Goal: Browse casually

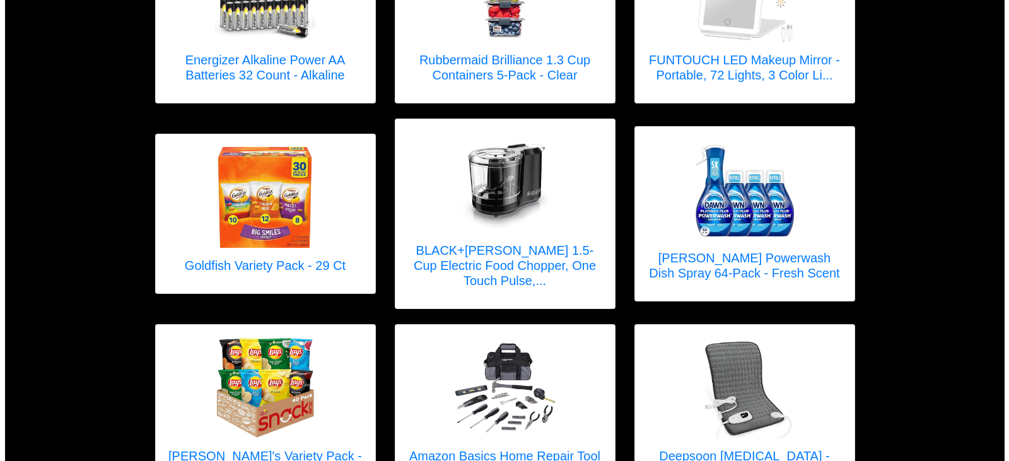
scroll to position [1009, 0]
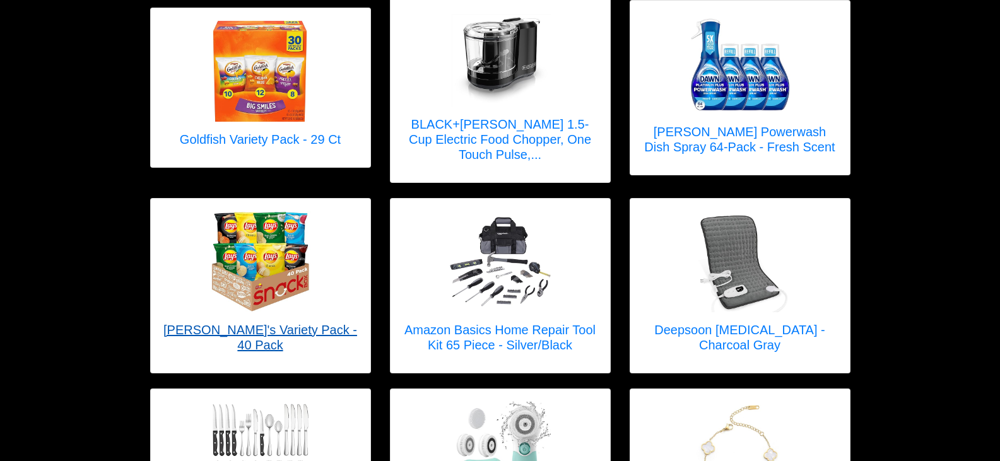
click at [259, 267] on img at bounding box center [260, 261] width 101 height 101
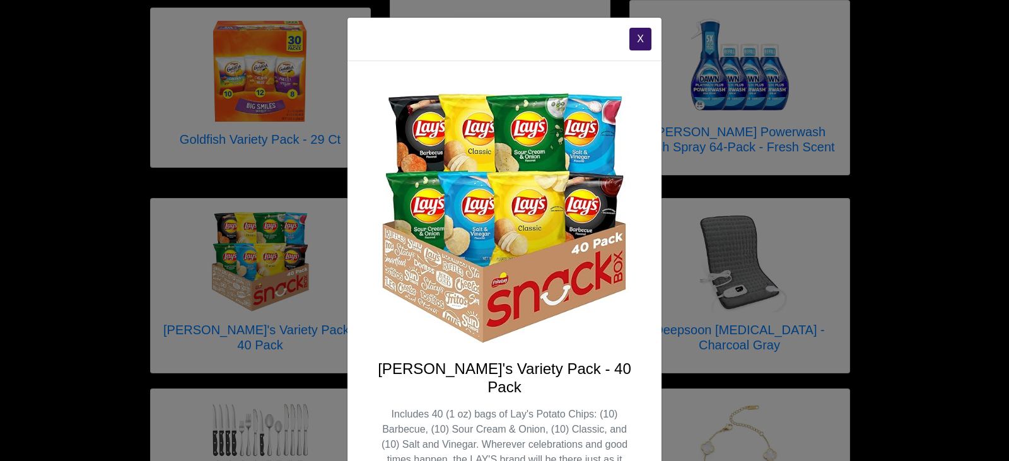
scroll to position [0, 0]
click at [635, 37] on button "X" at bounding box center [641, 39] width 22 height 23
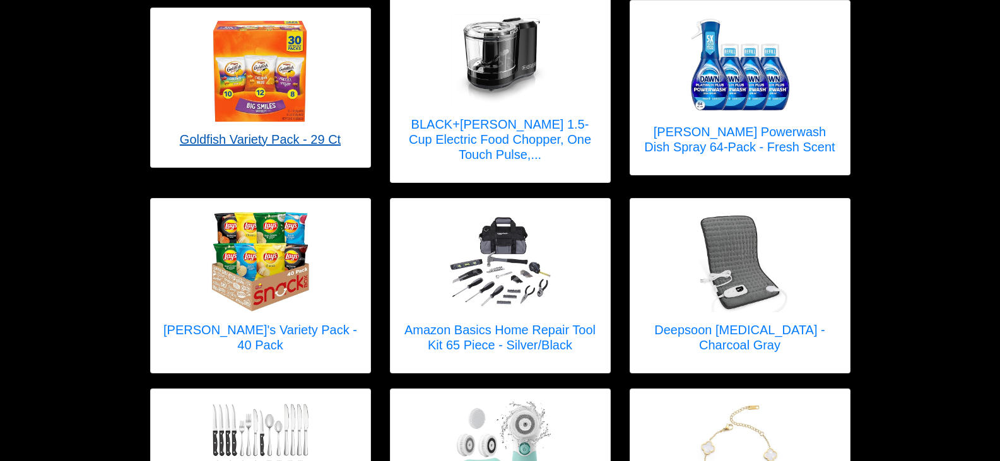
click at [278, 96] on img at bounding box center [259, 71] width 101 height 101
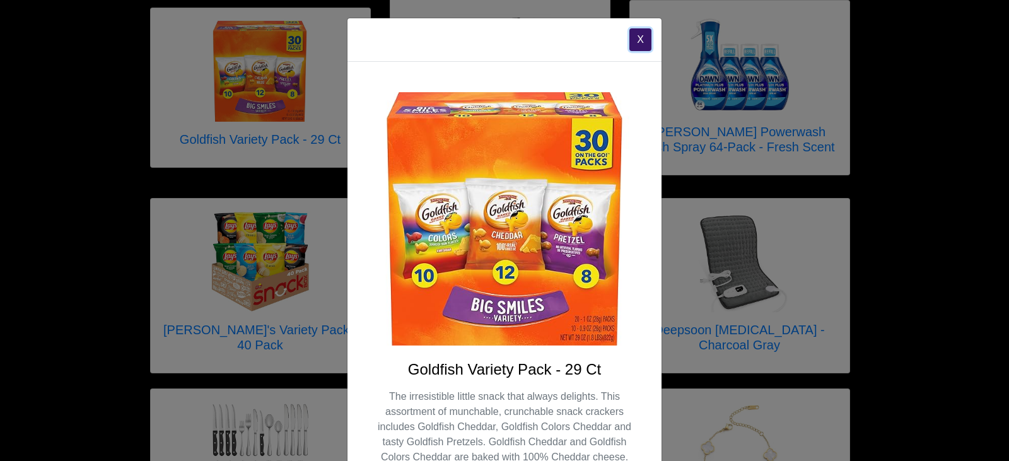
click at [630, 35] on button "X" at bounding box center [641, 39] width 22 height 23
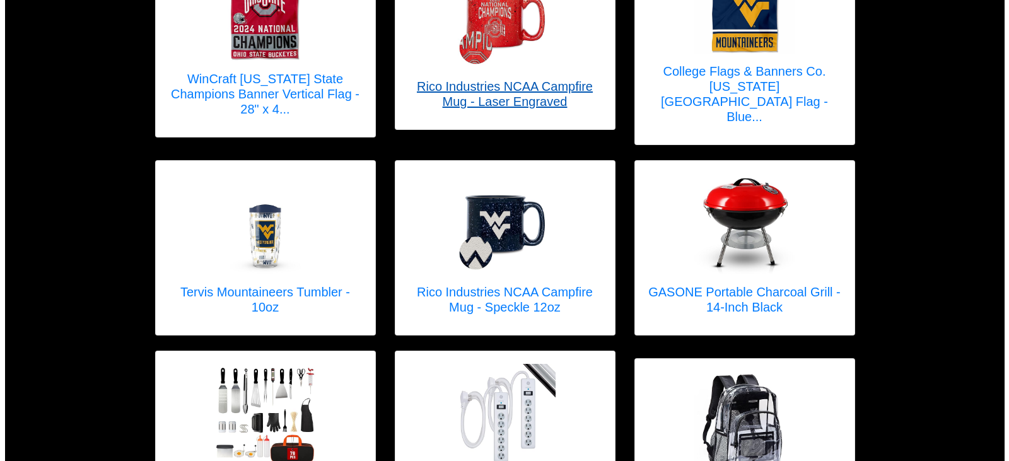
scroll to position [1892, 0]
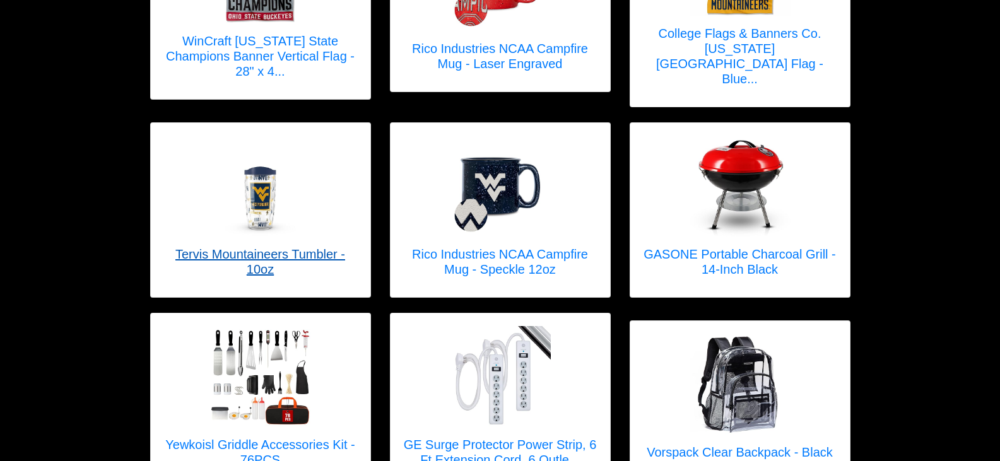
click at [259, 187] on img at bounding box center [260, 186] width 101 height 101
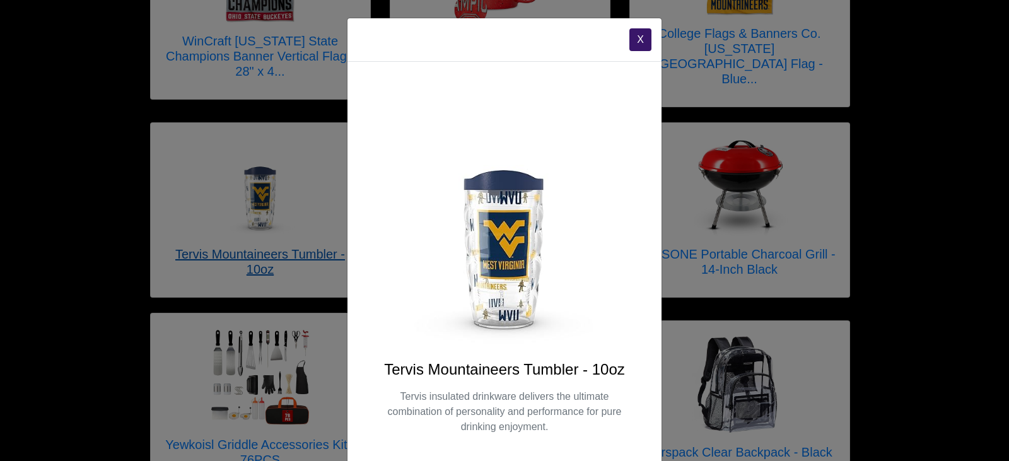
scroll to position [37, 0]
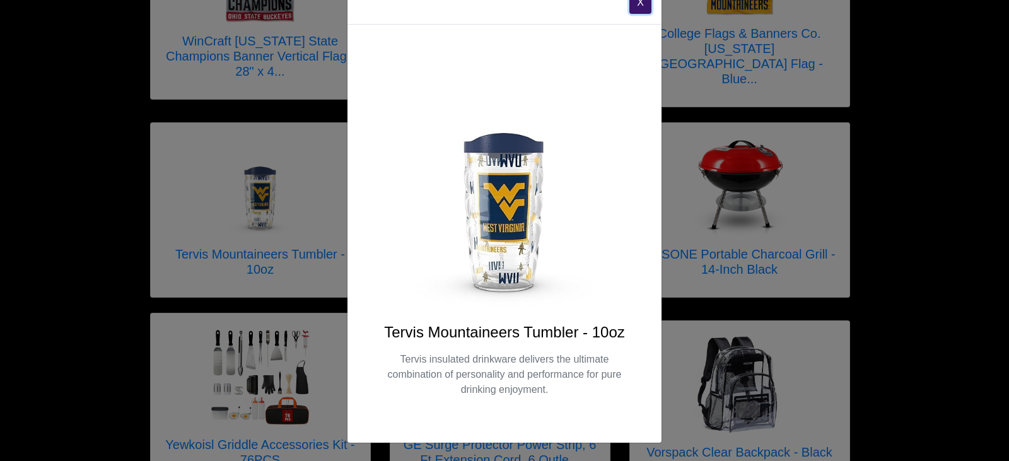
click at [632, 1] on button "X" at bounding box center [641, 2] width 22 height 23
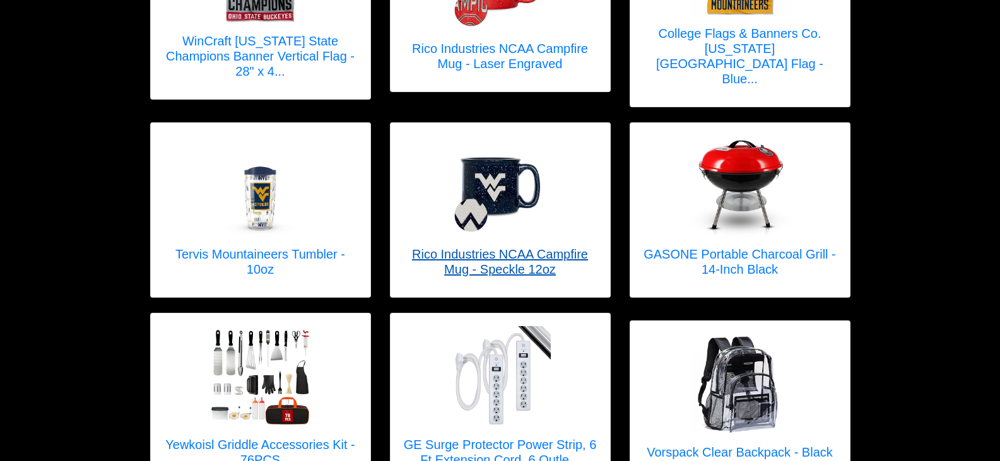
click at [517, 179] on img at bounding box center [500, 186] width 101 height 101
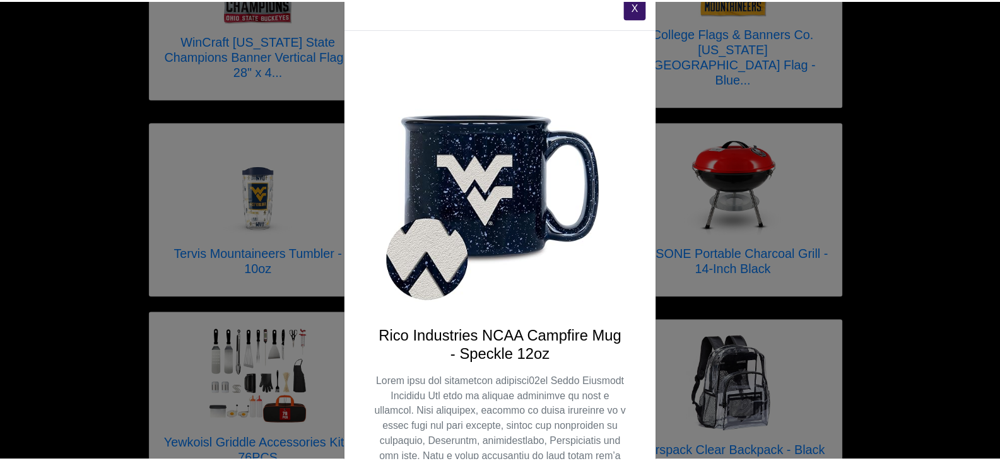
scroll to position [0, 0]
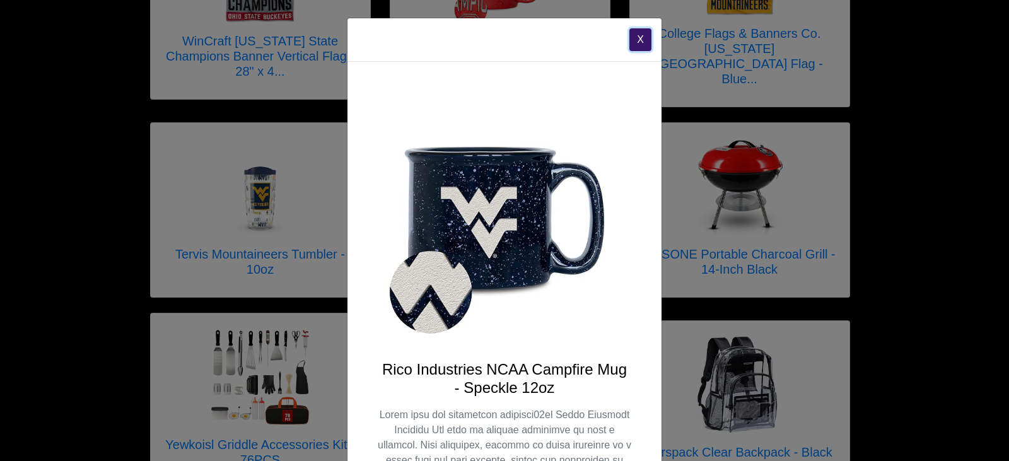
click at [634, 34] on button "X" at bounding box center [641, 39] width 22 height 23
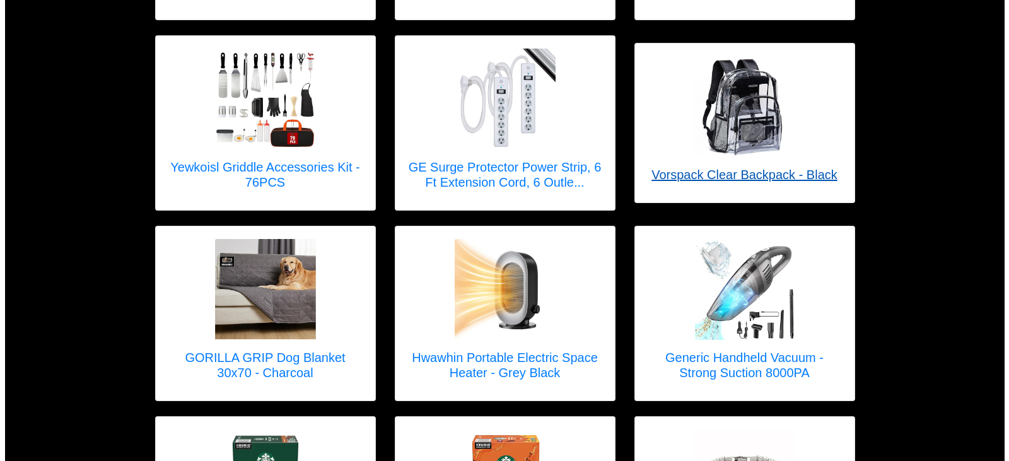
scroll to position [2208, 0]
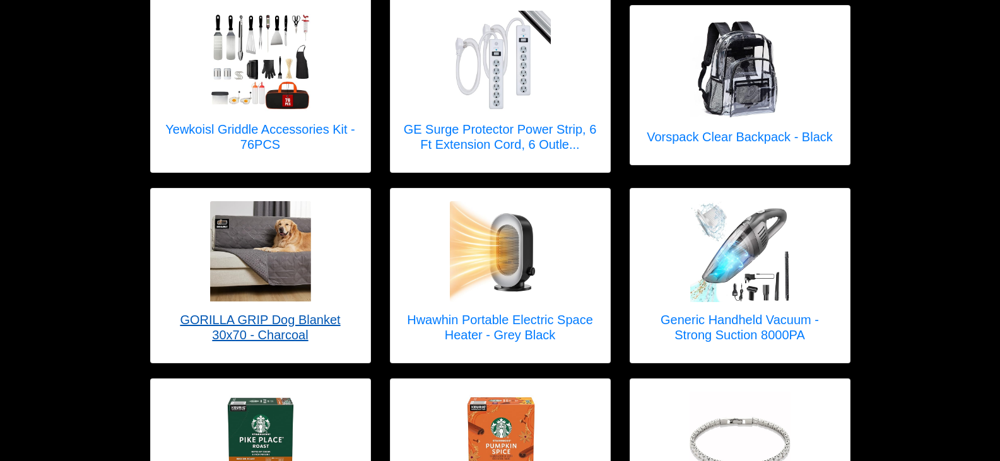
click at [257, 262] on img at bounding box center [260, 251] width 101 height 101
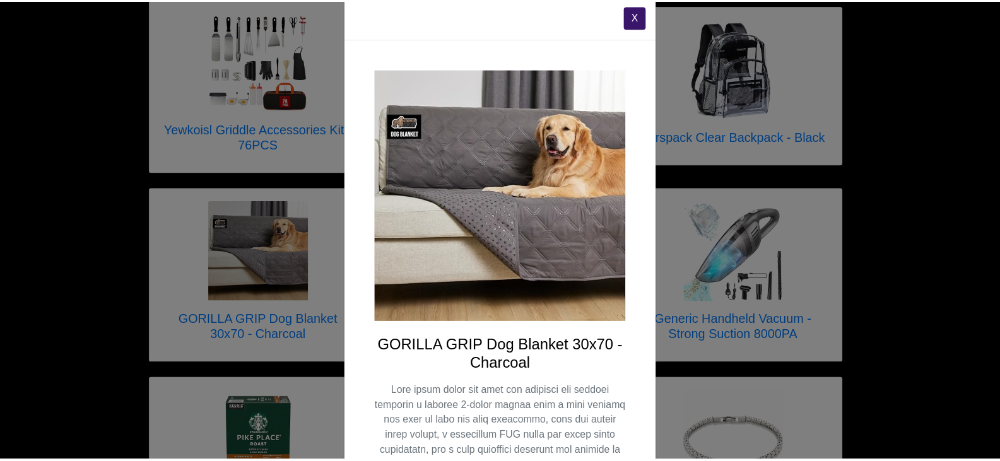
scroll to position [0, 0]
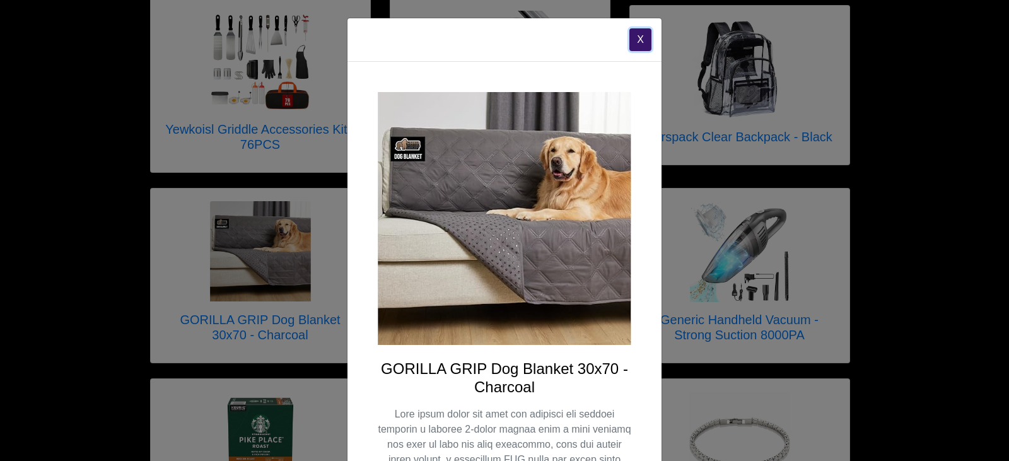
click at [635, 41] on button "X" at bounding box center [641, 39] width 22 height 23
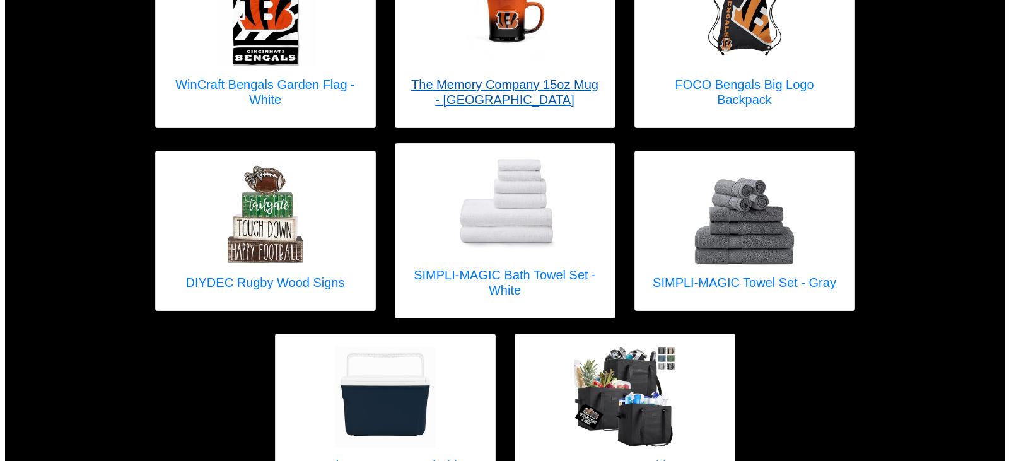
scroll to position [4046, 0]
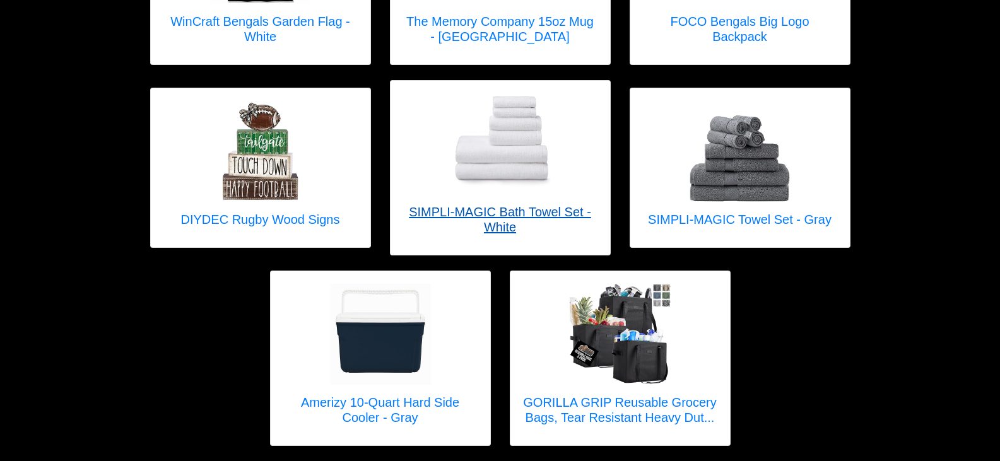
click at [494, 134] on img at bounding box center [500, 144] width 101 height 96
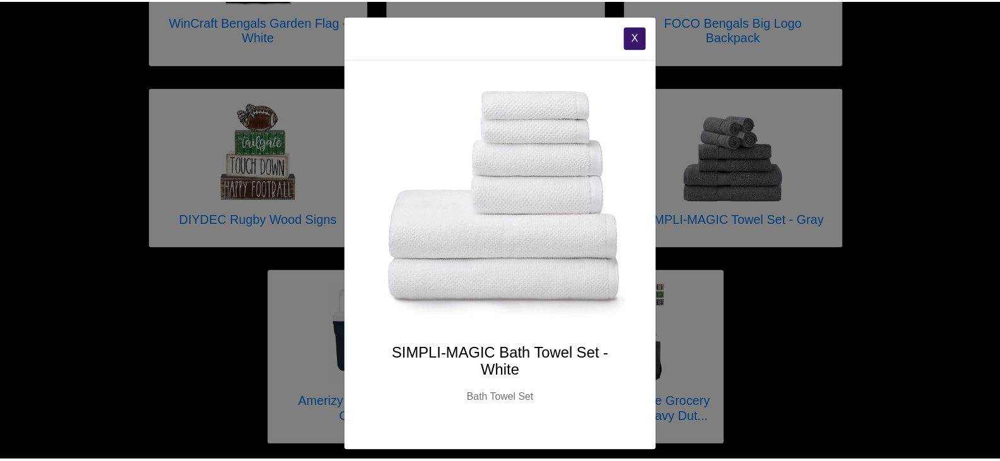
scroll to position [0, 0]
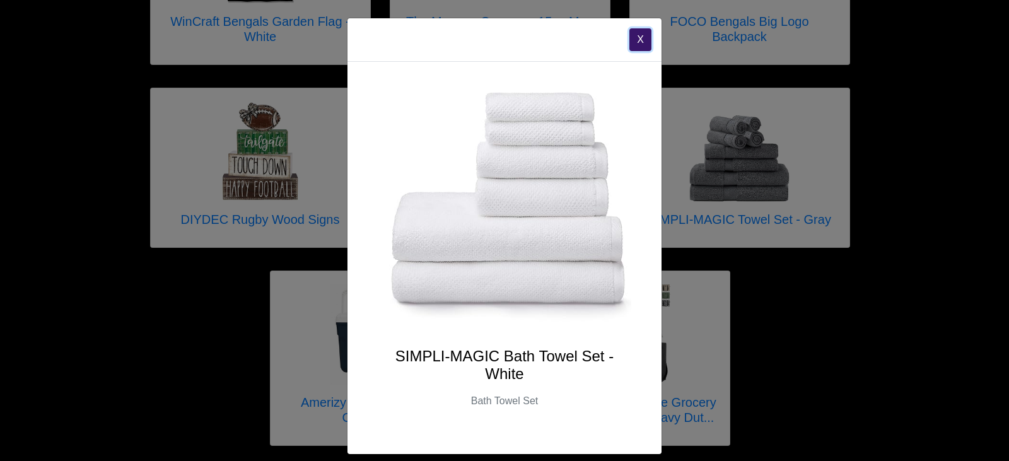
click at [635, 37] on button "X" at bounding box center [641, 39] width 22 height 23
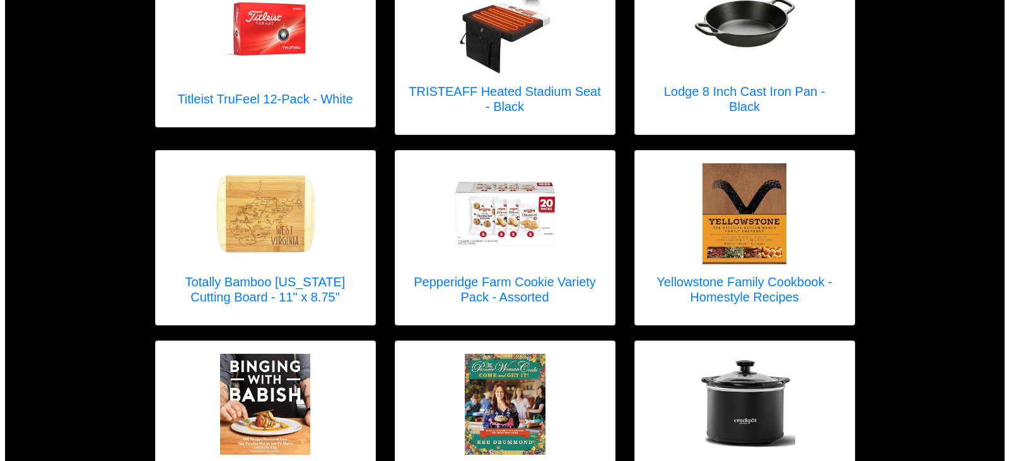
scroll to position [2910, 0]
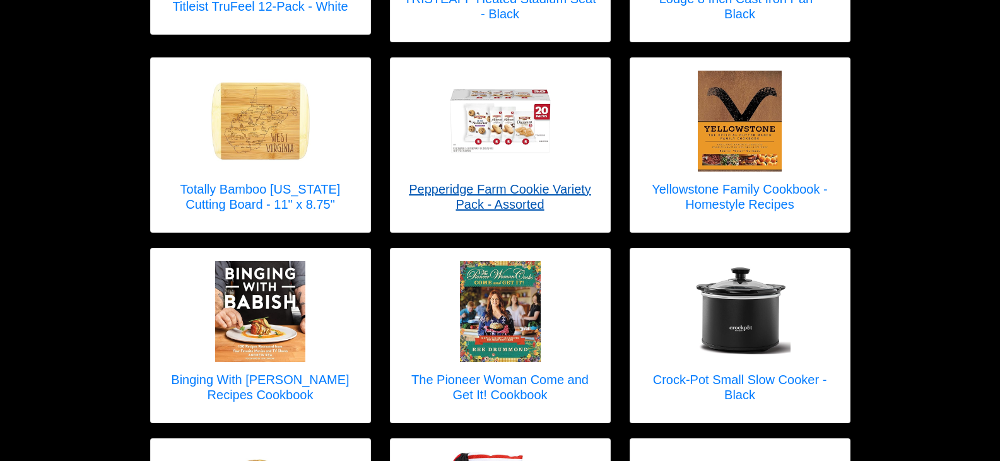
click at [496, 107] on img at bounding box center [500, 121] width 101 height 101
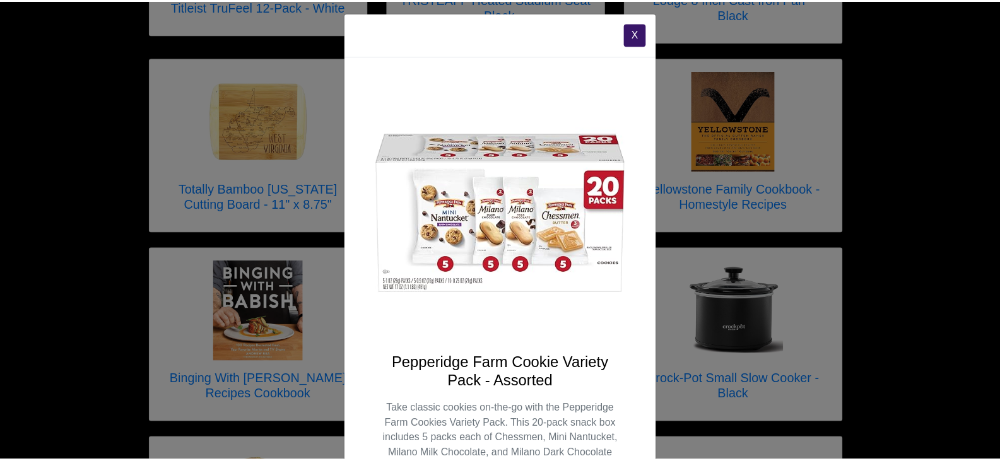
scroll to position [0, 0]
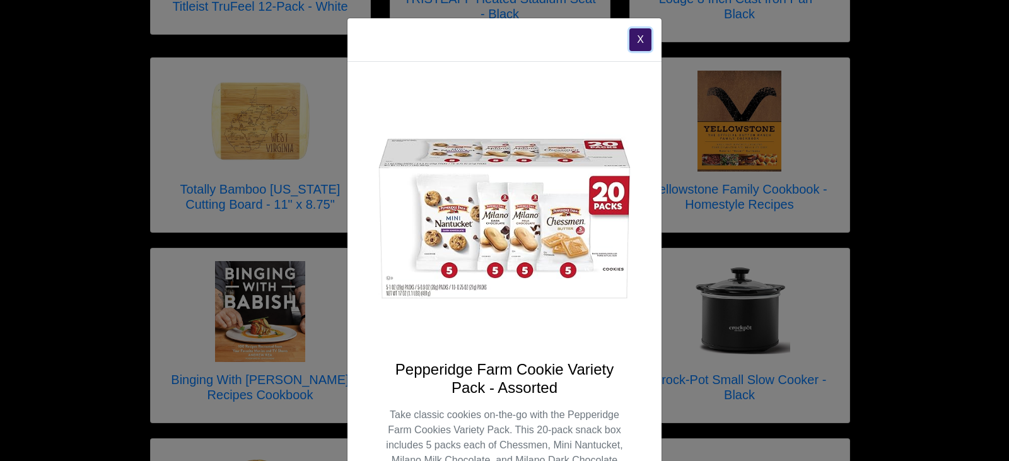
click at [630, 39] on button "X" at bounding box center [641, 39] width 22 height 23
